Goal: Navigation & Orientation: Understand site structure

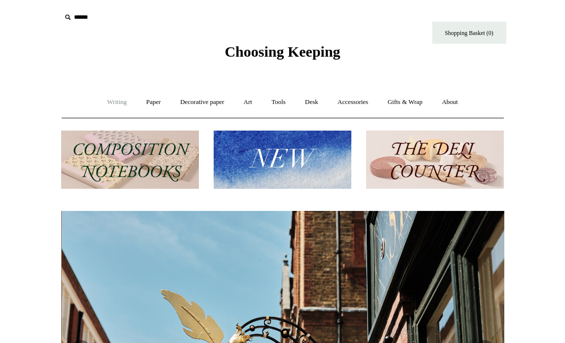
scroll to position [0, 443]
click at [109, 100] on link "Writing +" at bounding box center [116, 102] width 37 height 26
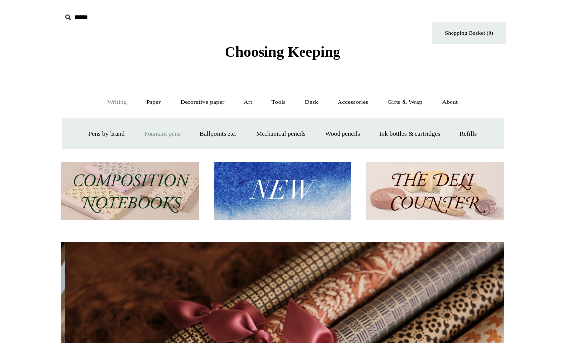
scroll to position [0, 886]
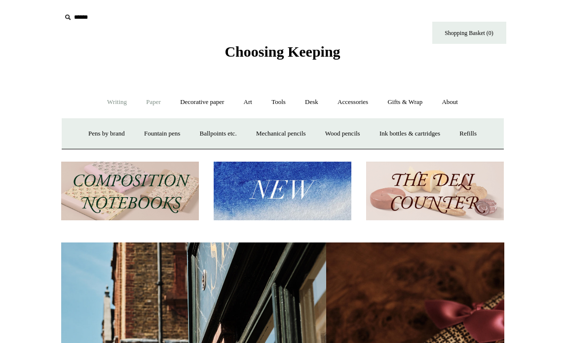
click at [153, 101] on link "Paper +" at bounding box center [153, 102] width 33 height 26
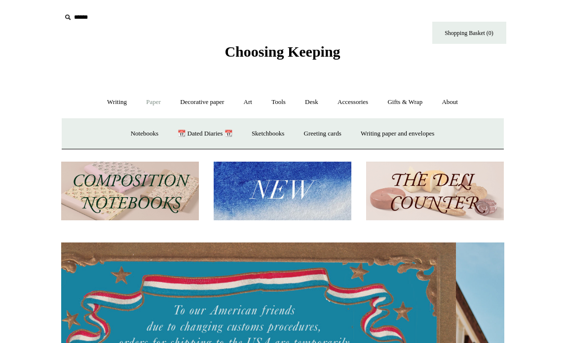
scroll to position [0, 0]
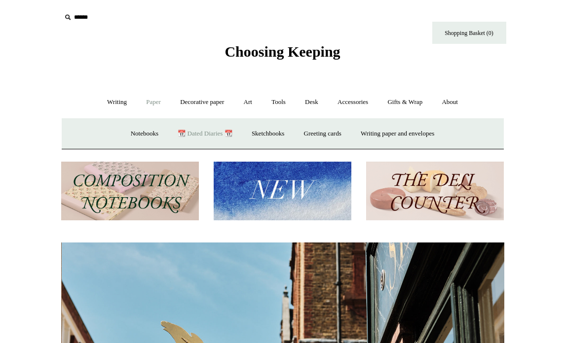
click at [213, 124] on link "📆 Dated Diaries 📆" at bounding box center [205, 134] width 72 height 26
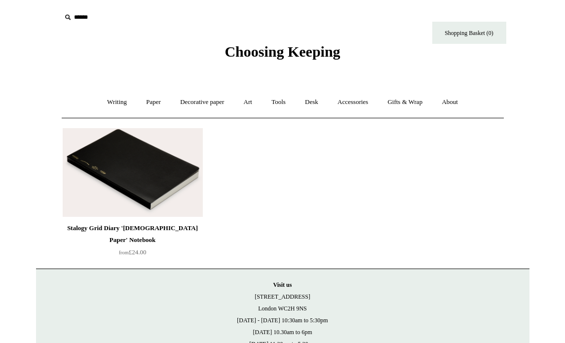
scroll to position [56, 0]
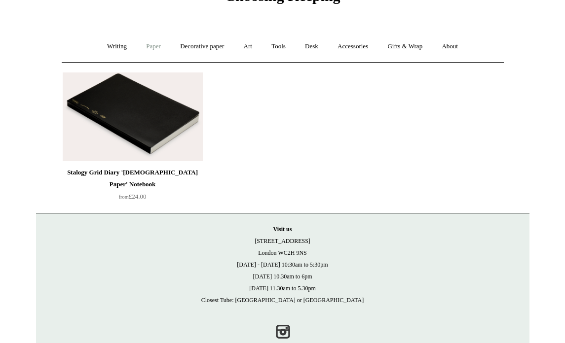
click at [160, 46] on link "Paper +" at bounding box center [153, 47] width 33 height 26
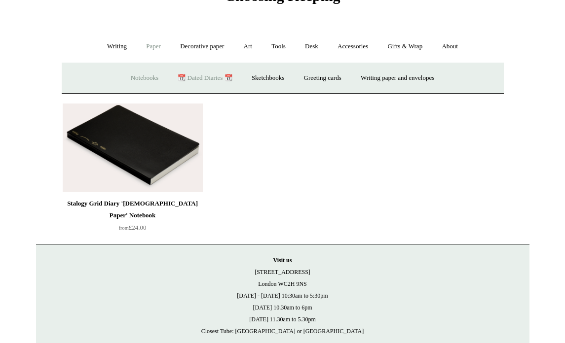
click at [150, 80] on link "Notebooks +" at bounding box center [144, 78] width 45 height 26
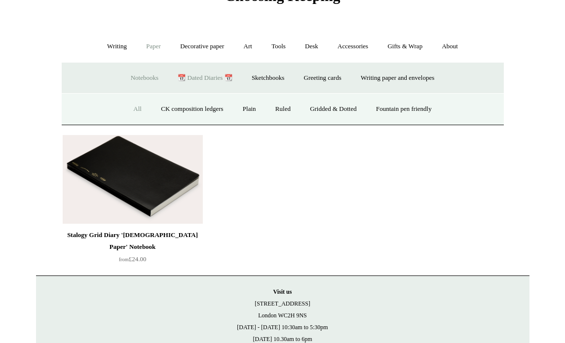
click at [136, 107] on link "All" at bounding box center [137, 109] width 26 height 26
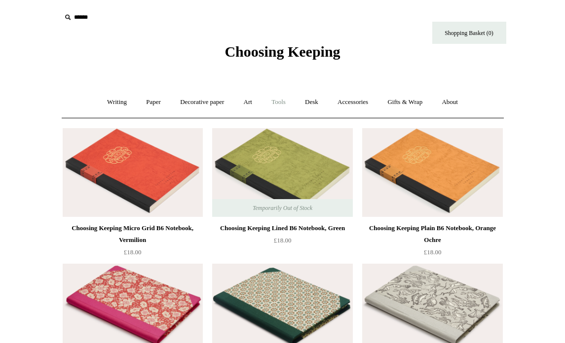
click at [287, 103] on link "Tools +" at bounding box center [278, 102] width 32 height 26
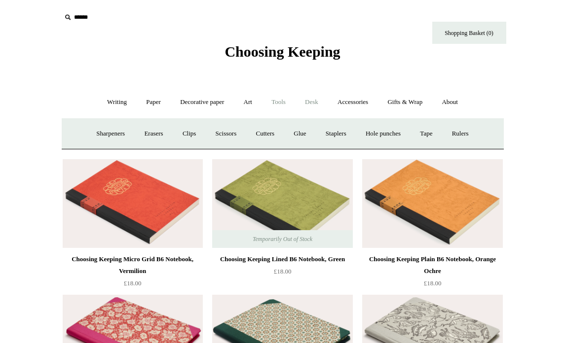
click at [315, 104] on link "Desk +" at bounding box center [311, 102] width 31 height 26
click at [342, 104] on link "Accessories +" at bounding box center [353, 102] width 48 height 26
click at [390, 109] on link "Gifts & Wrap +" at bounding box center [404, 102] width 53 height 26
click at [448, 103] on link "About +" at bounding box center [450, 102] width 34 height 26
click at [424, 100] on link "Gifts & Wrap +" at bounding box center [404, 102] width 53 height 26
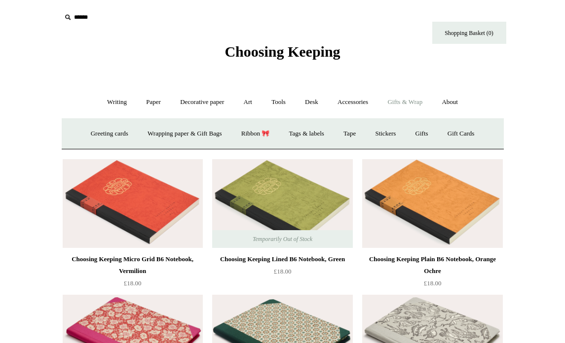
click at [262, 58] on span "Choosing Keeping" at bounding box center [281, 51] width 115 height 16
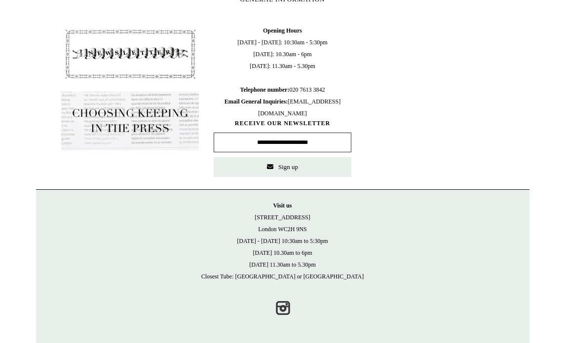
scroll to position [562, 0]
